Goal: Task Accomplishment & Management: Manage account settings

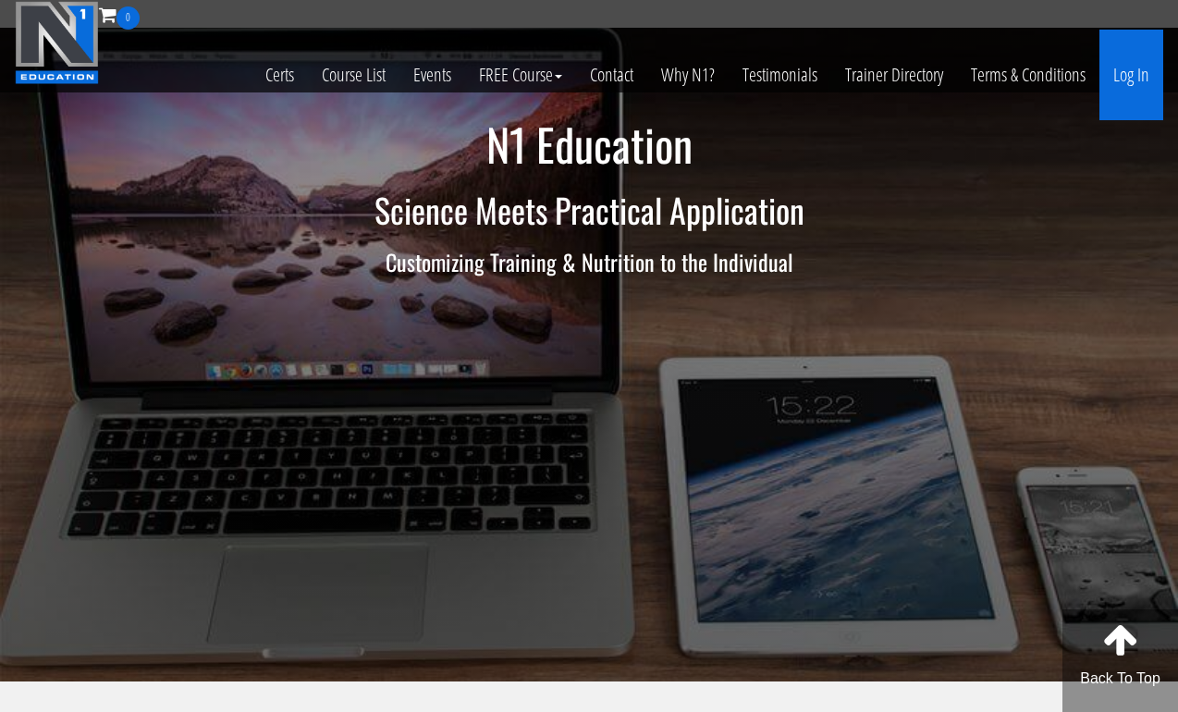
click at [1132, 82] on link "Log In" at bounding box center [1131, 75] width 64 height 91
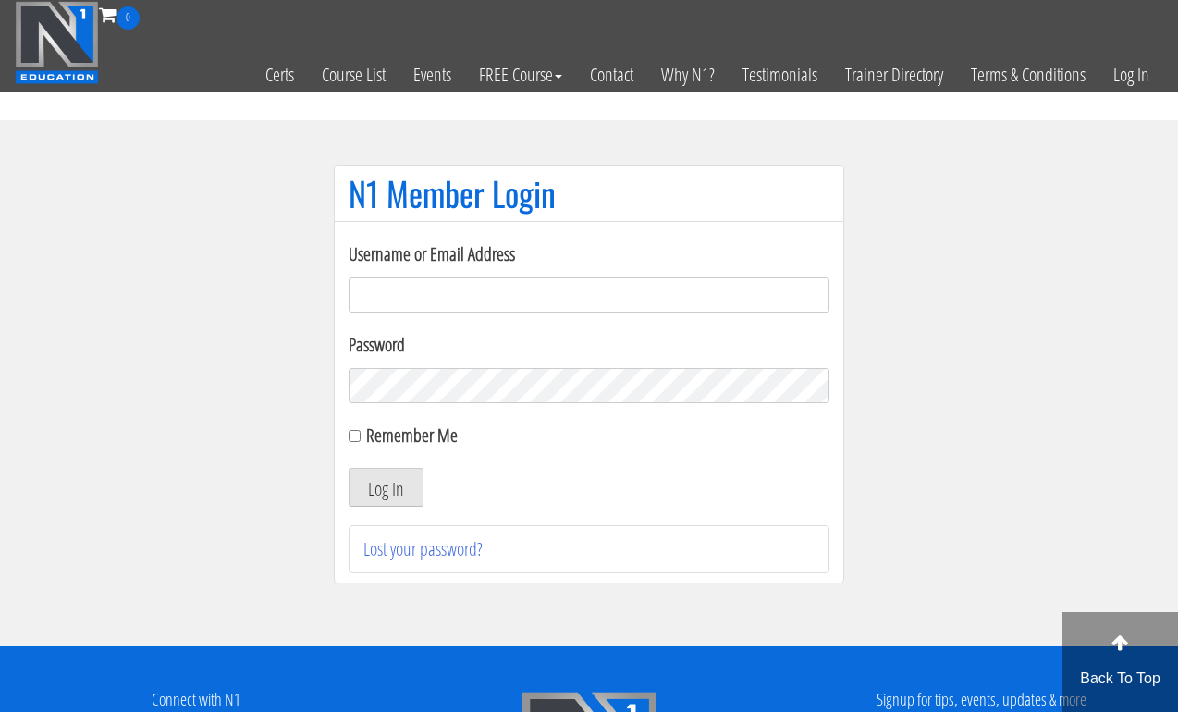
type input "pinedaa24@gmail.com"
click at [386, 487] on button "Log In" at bounding box center [386, 487] width 75 height 39
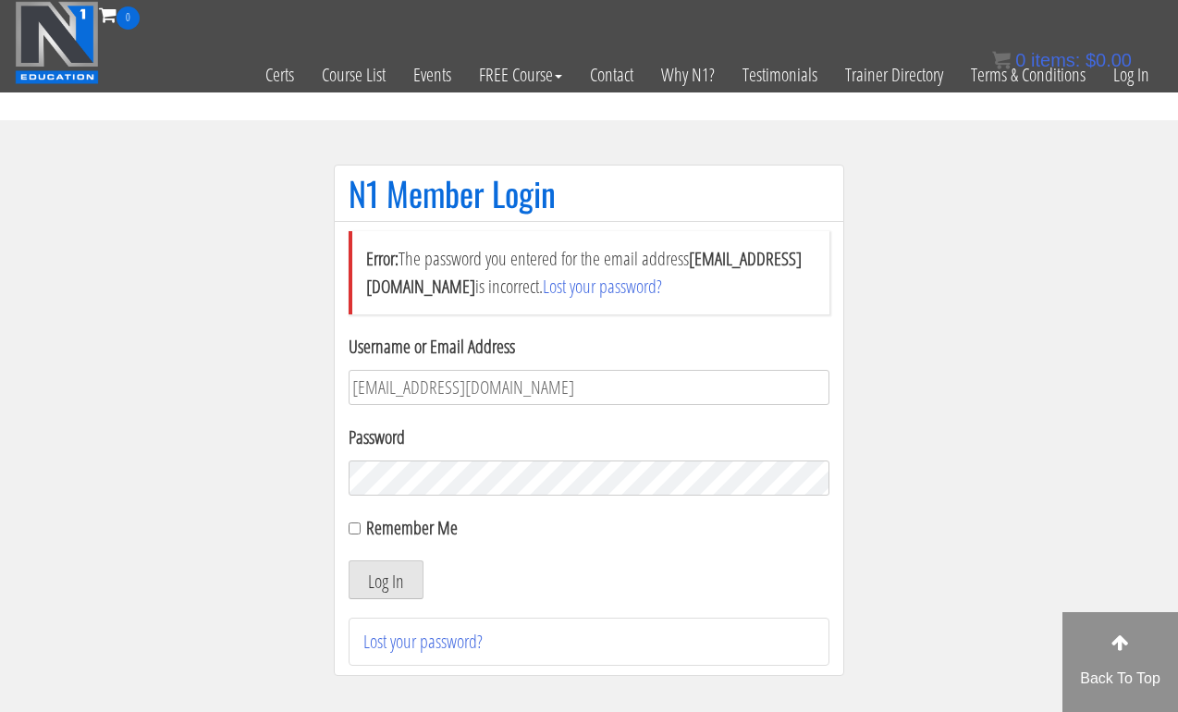
click at [386, 580] on button "Log In" at bounding box center [386, 579] width 75 height 39
click at [460, 644] on link "Lost your password?" at bounding box center [422, 641] width 119 height 25
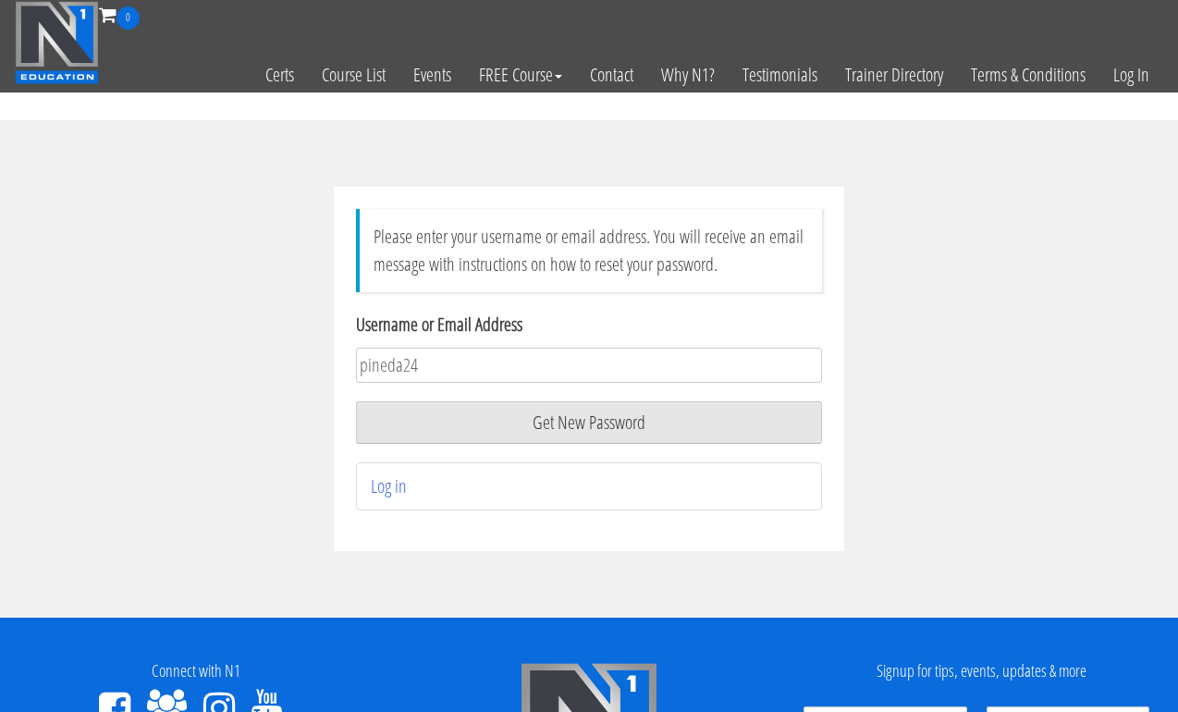
type input "pineda24"
click at [589, 423] on button "Get New Password" at bounding box center [589, 422] width 466 height 43
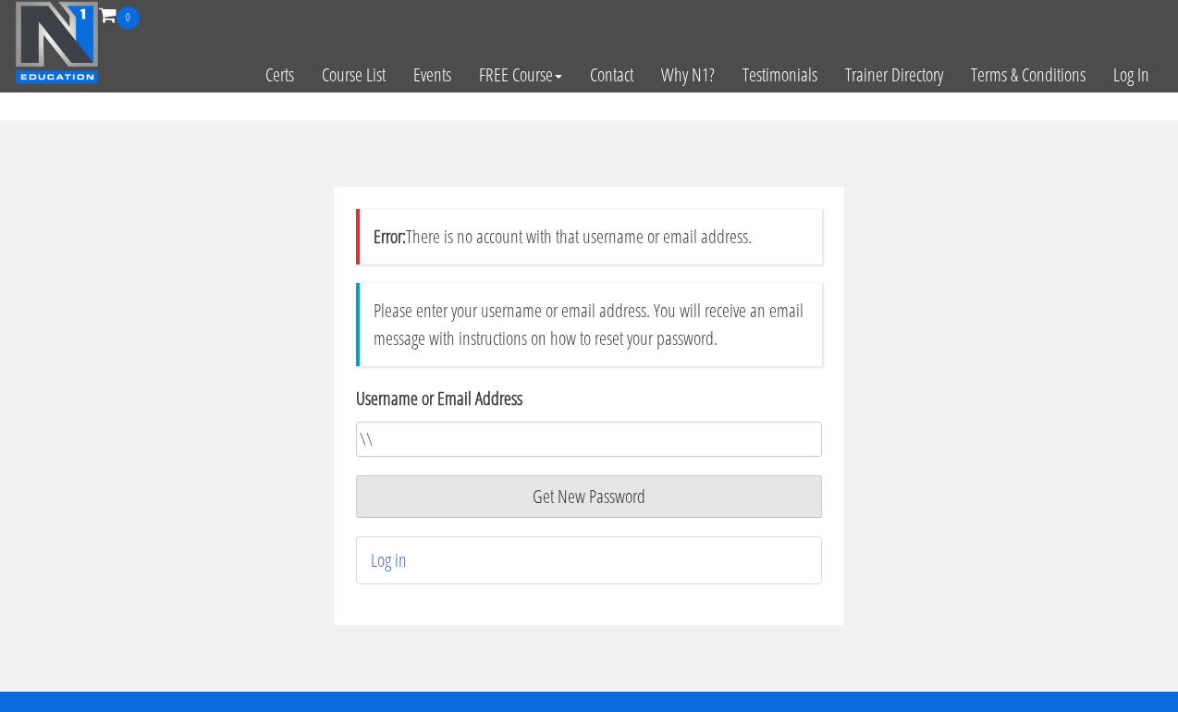
type input "\"
type input "p"
type input "Pinedaa24@gmail.com"
click at [589, 497] on button "Get New Password" at bounding box center [589, 496] width 466 height 43
click at [619, 496] on button "Get New Password" at bounding box center [589, 496] width 466 height 43
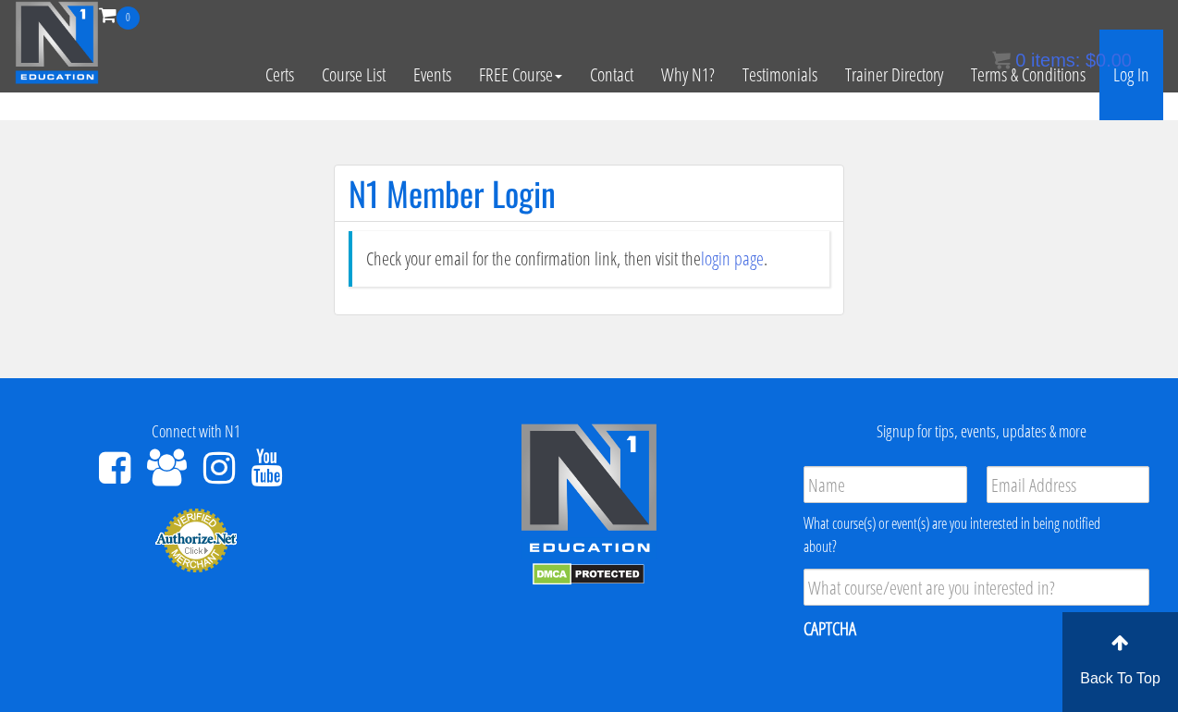
click at [1147, 74] on link "Log In" at bounding box center [1131, 75] width 64 height 91
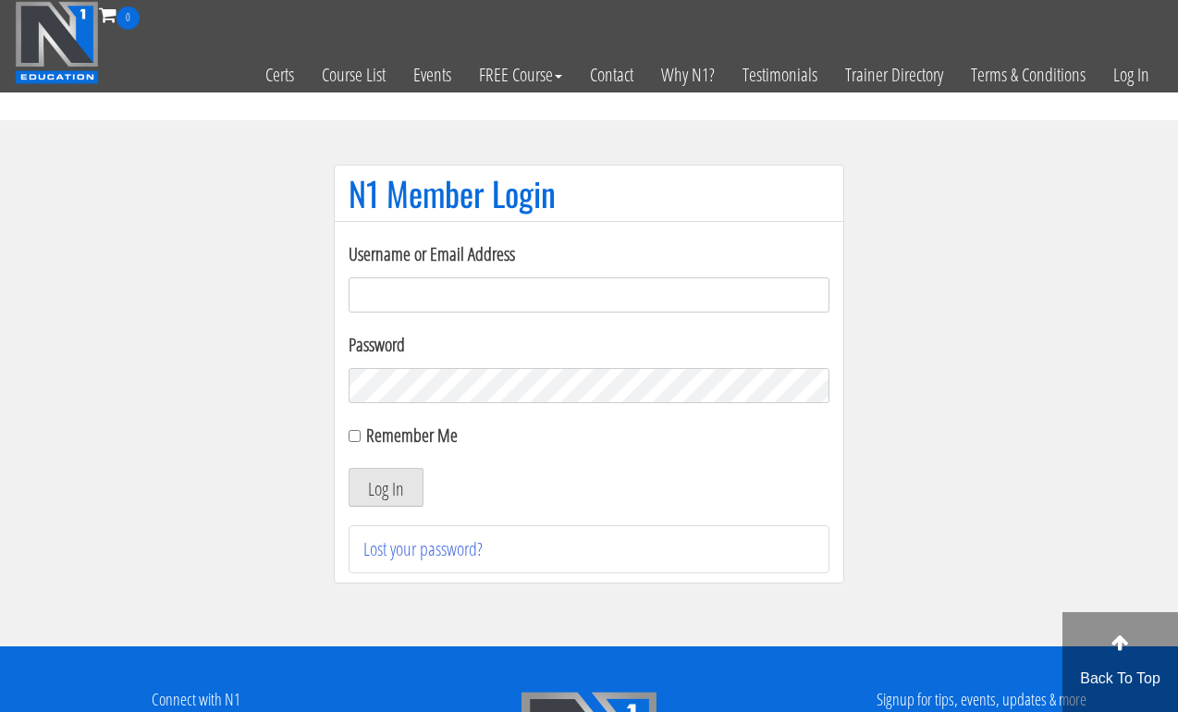
type input "[EMAIL_ADDRESS][DOMAIN_NAME]"
click at [386, 487] on button "Log In" at bounding box center [386, 487] width 75 height 39
